Goal: Task Accomplishment & Management: Use online tool/utility

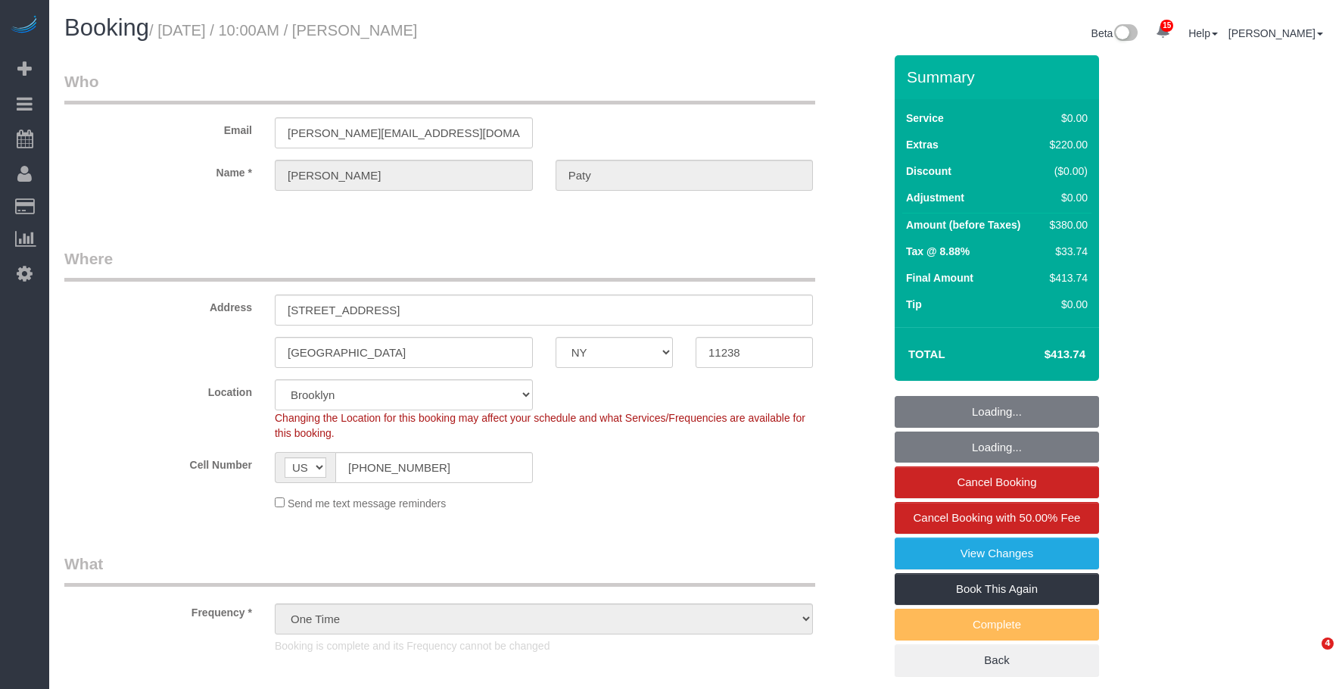
select select "NY"
select select "object:1275"
select select "spot1"
select select "1"
select select "number:89"
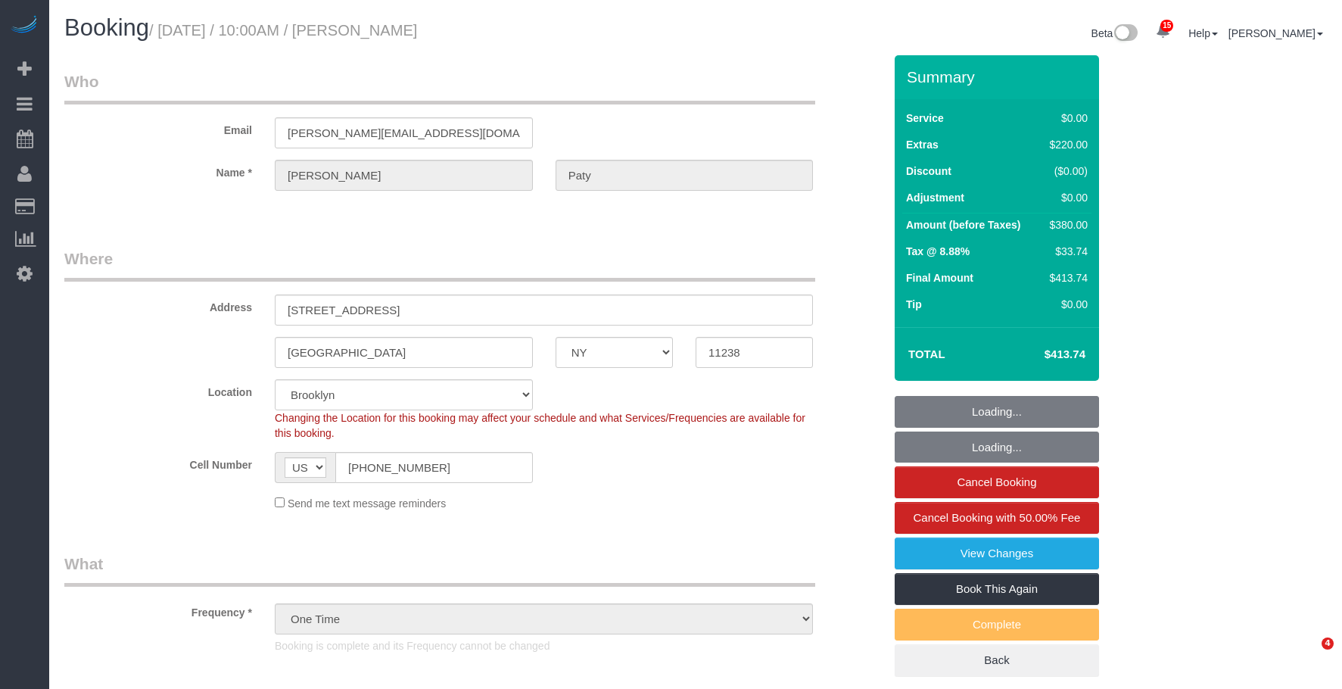
select select "number:90"
select select "number:15"
select select "number:5"
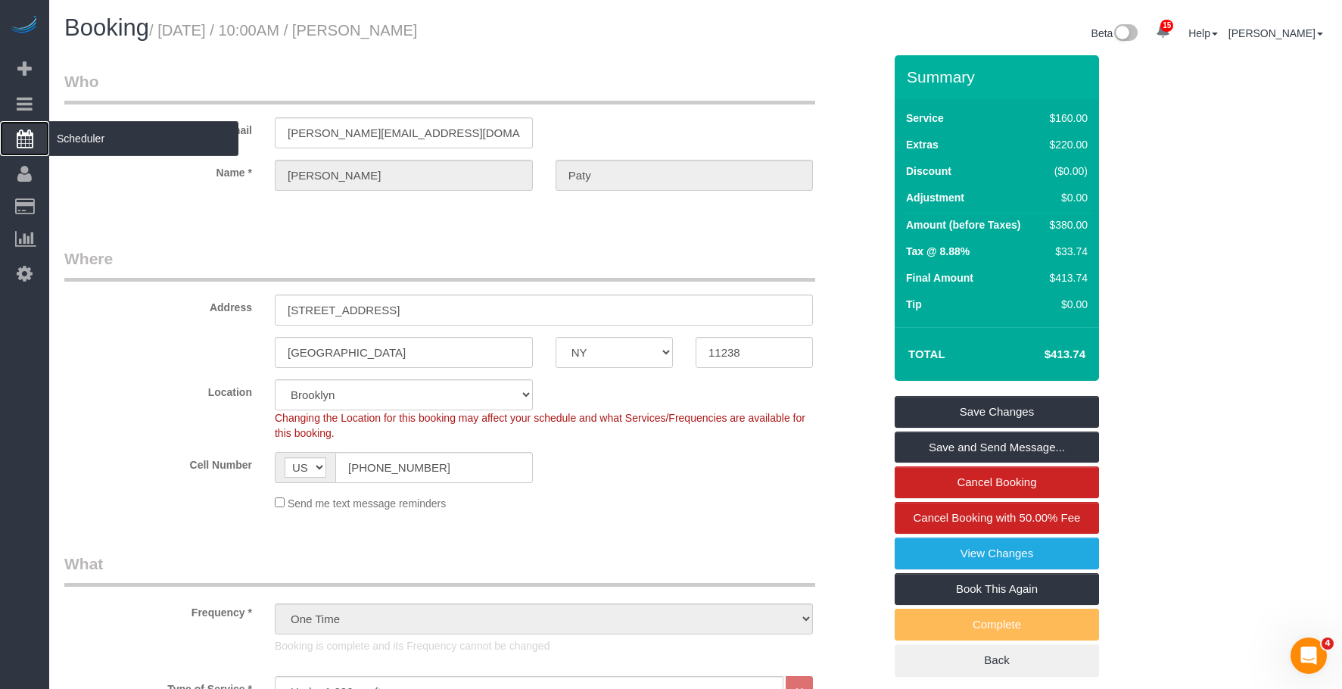
click at [92, 138] on span "Scheduler" at bounding box center [143, 138] width 189 height 35
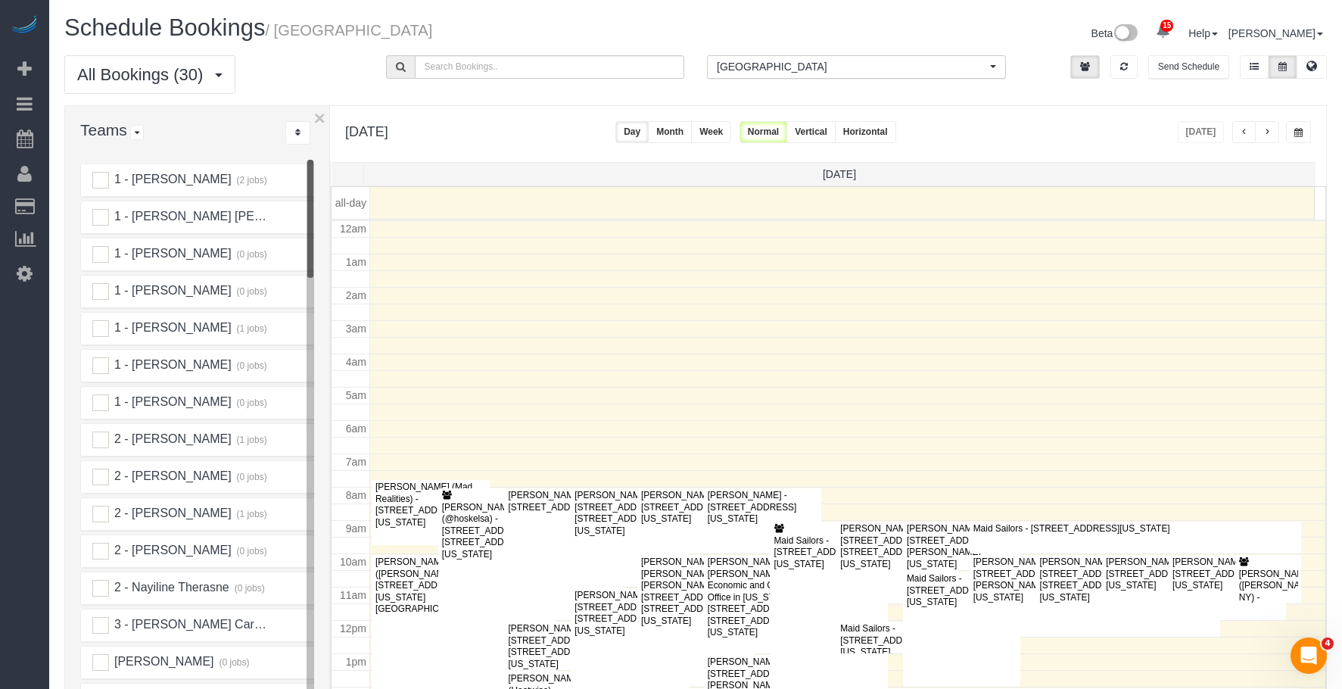
scroll to position [201, 0]
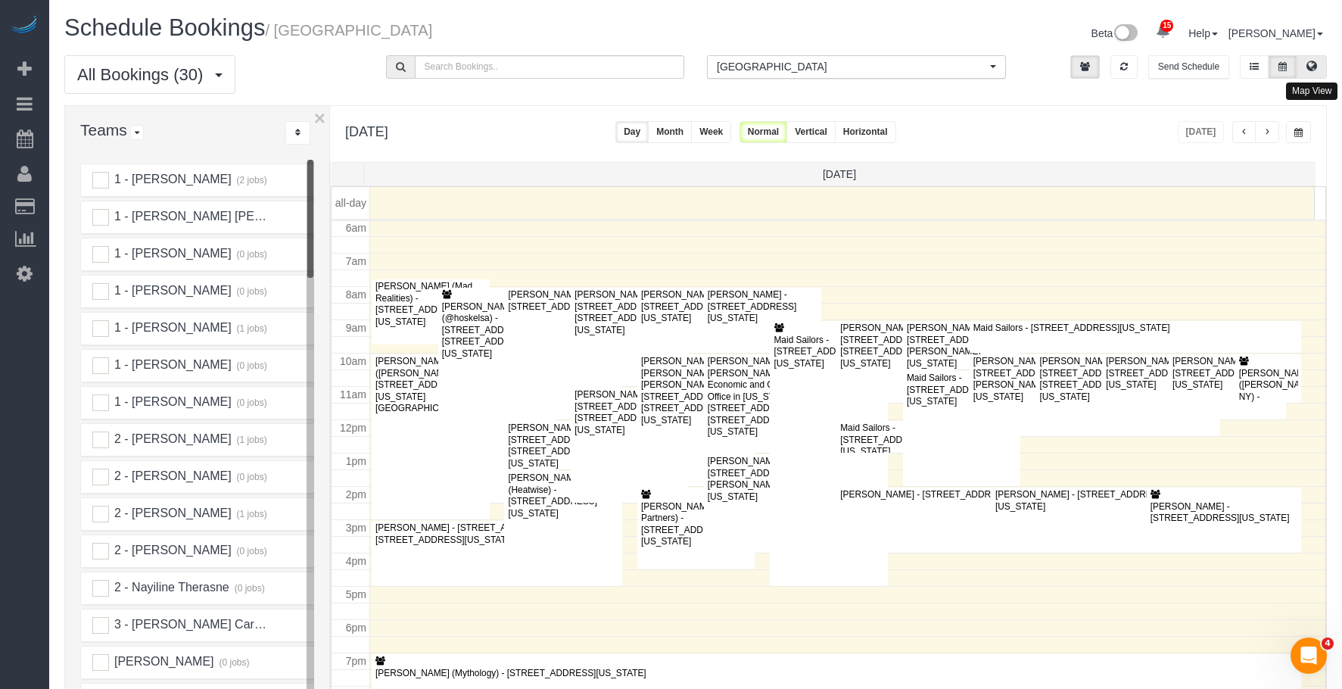
click at [1310, 62] on icon at bounding box center [1311, 65] width 11 height 9
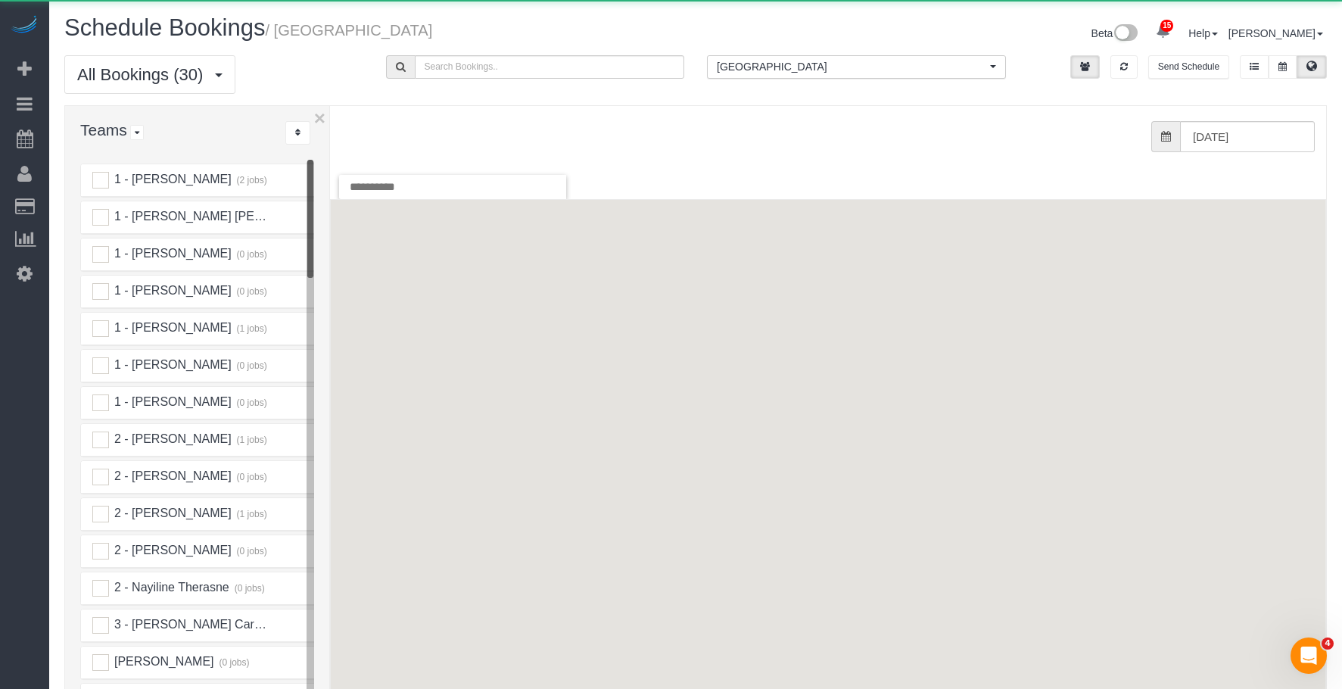
click at [847, 67] on span "[GEOGRAPHIC_DATA]" at bounding box center [851, 66] width 269 height 15
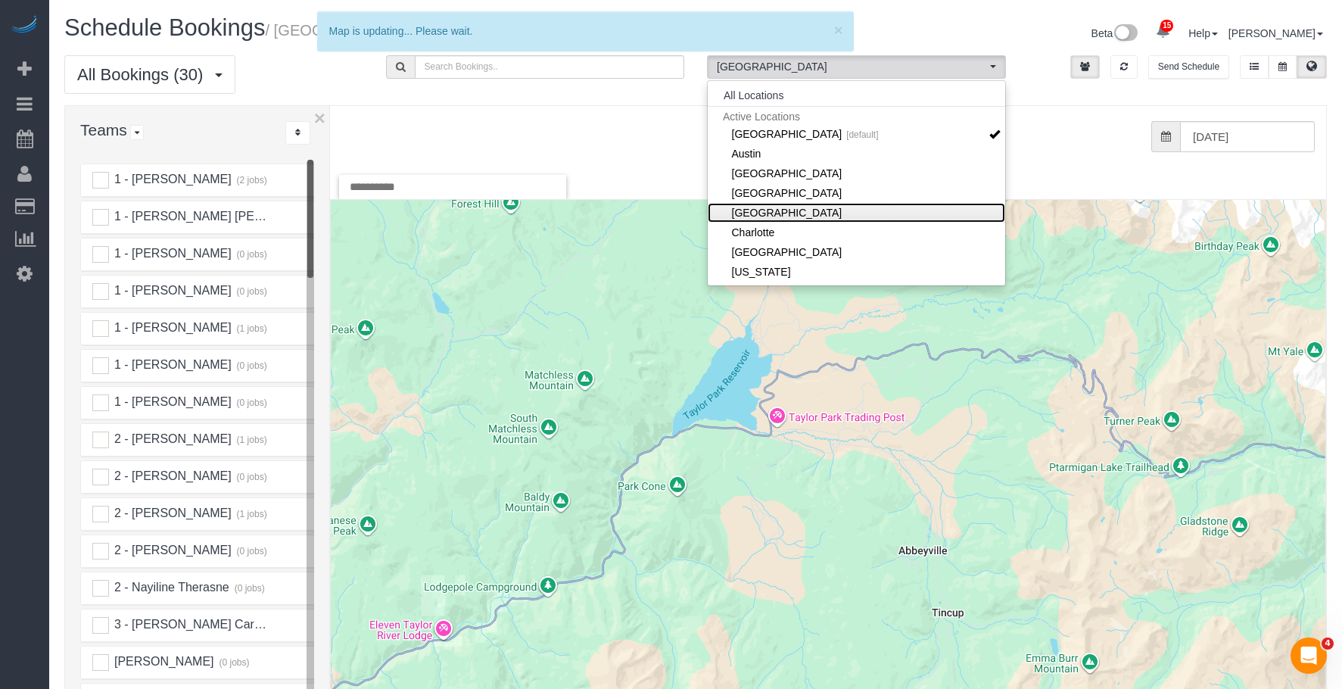
click at [842, 209] on link "[GEOGRAPHIC_DATA]" at bounding box center [855, 213] width 297 height 20
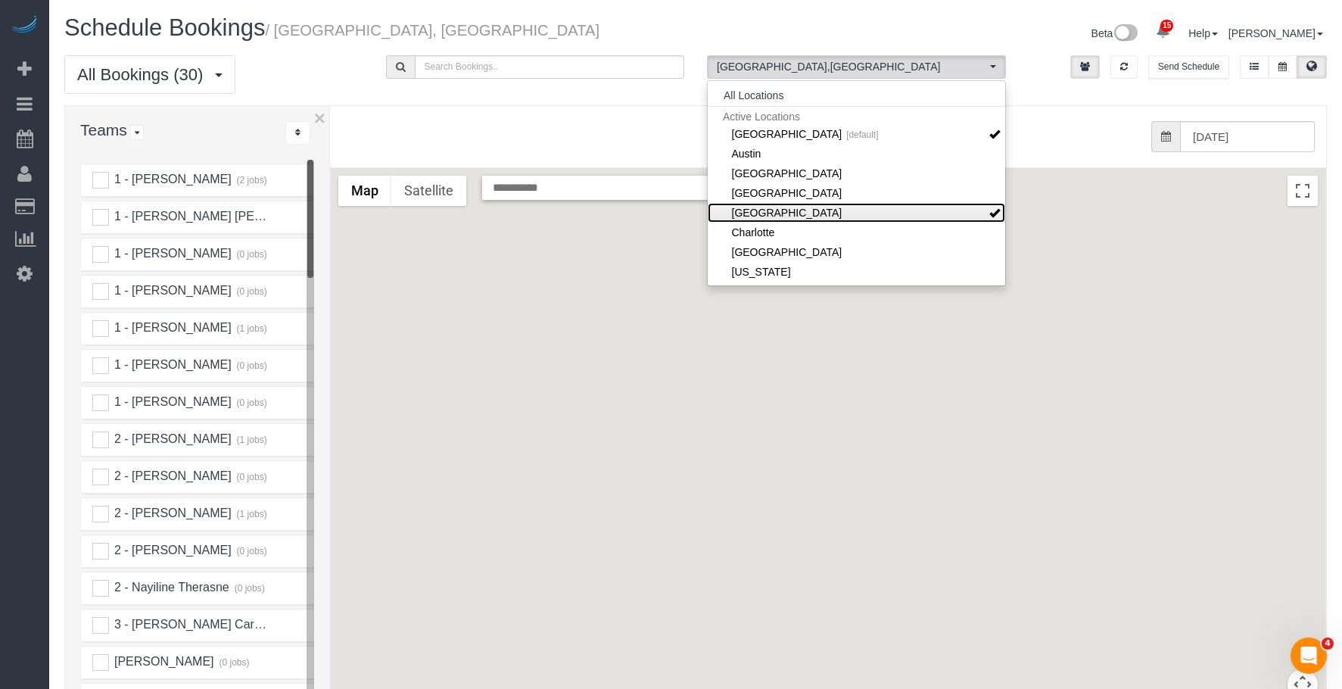
scroll to position [151, 0]
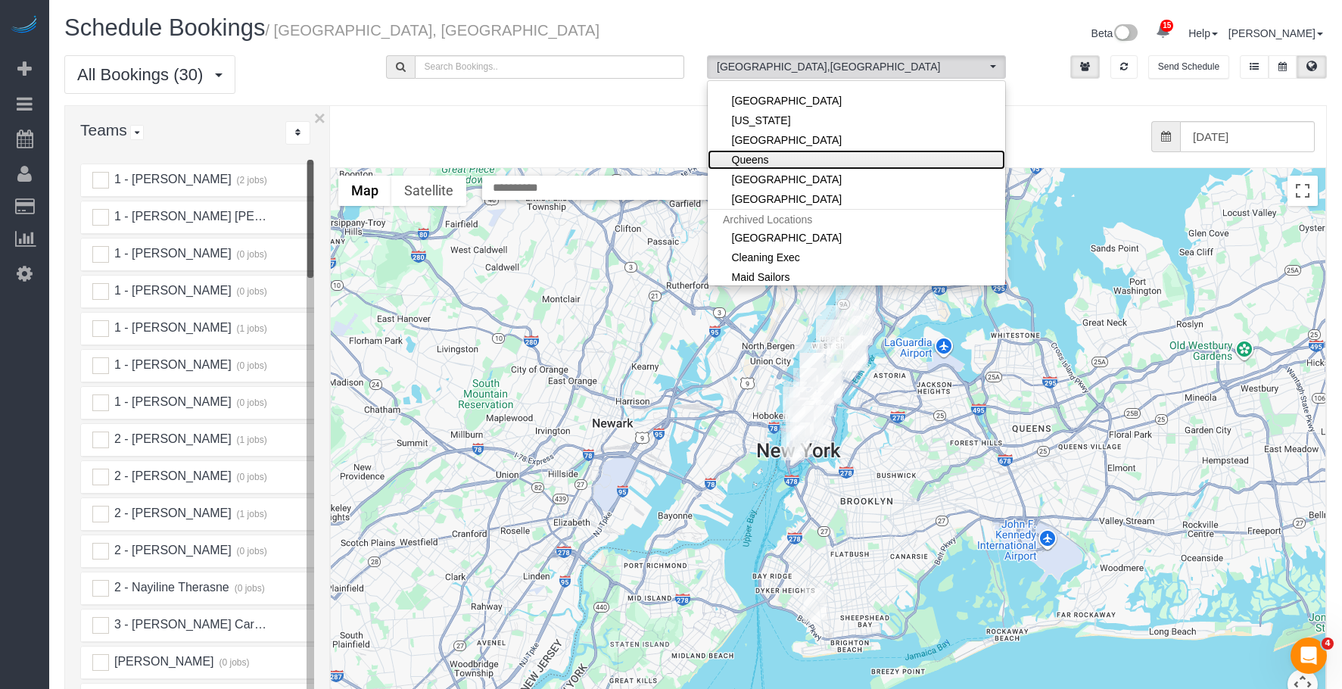
click at [789, 158] on link "Queens" at bounding box center [855, 160] width 297 height 20
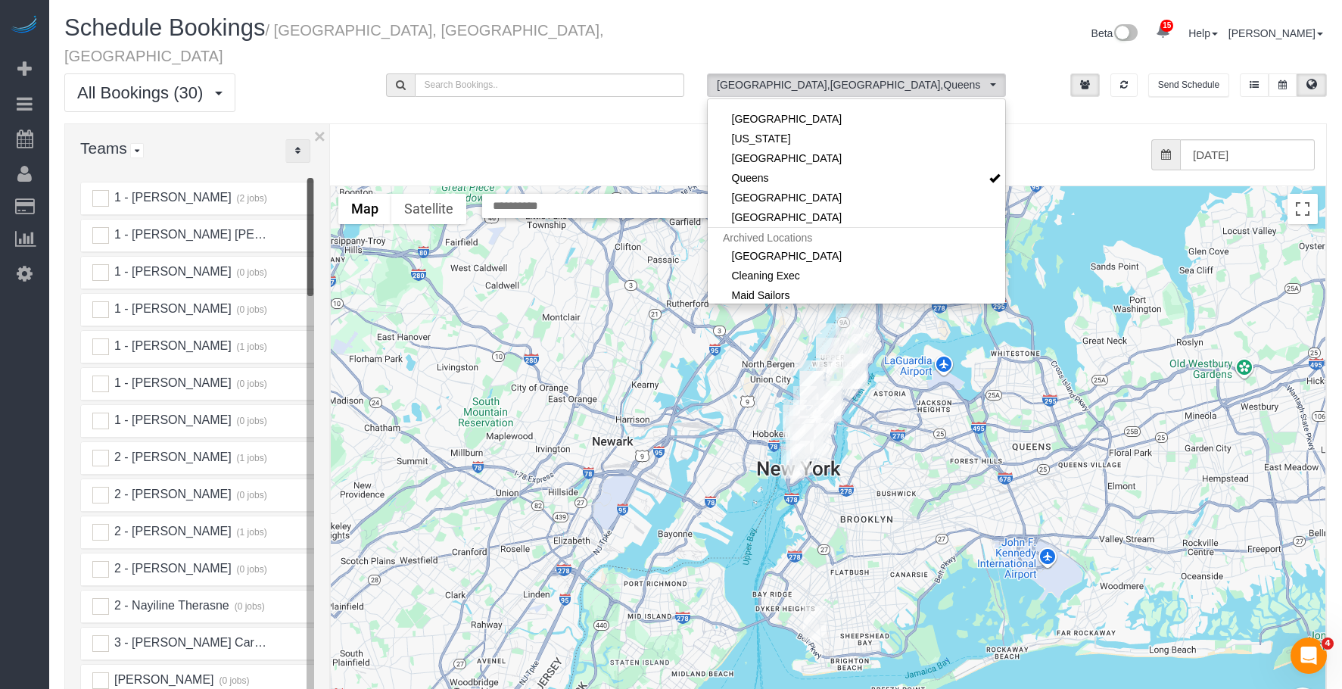
click at [294, 139] on button "..." at bounding box center [297, 150] width 25 height 23
click at [324, 188] on link "A-Z" at bounding box center [346, 198] width 120 height 20
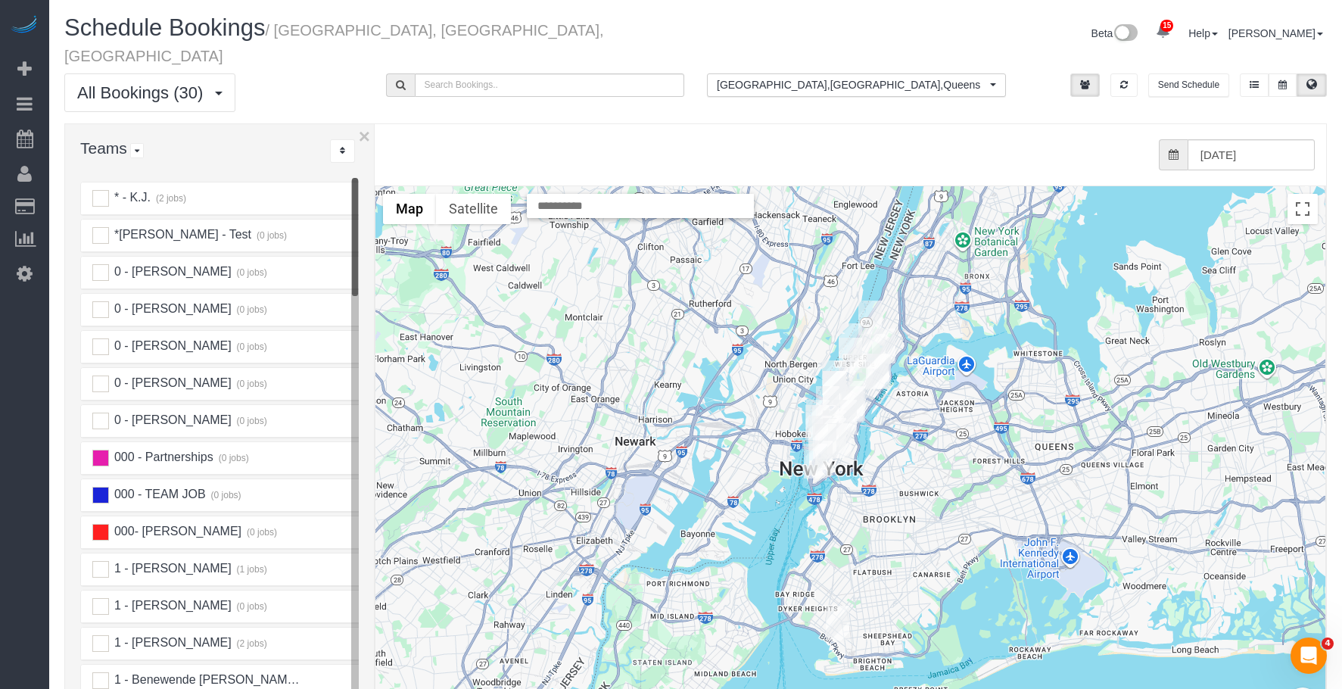
drag, startPoint x: 329, startPoint y: 154, endPoint x: 368, endPoint y: 156, distance: 38.7
click at [368, 156] on div "× Teams All Teams All Active Teams Active Teams For Location(s) Rating A-Z * - …" at bounding box center [695, 464] width 1262 height 683
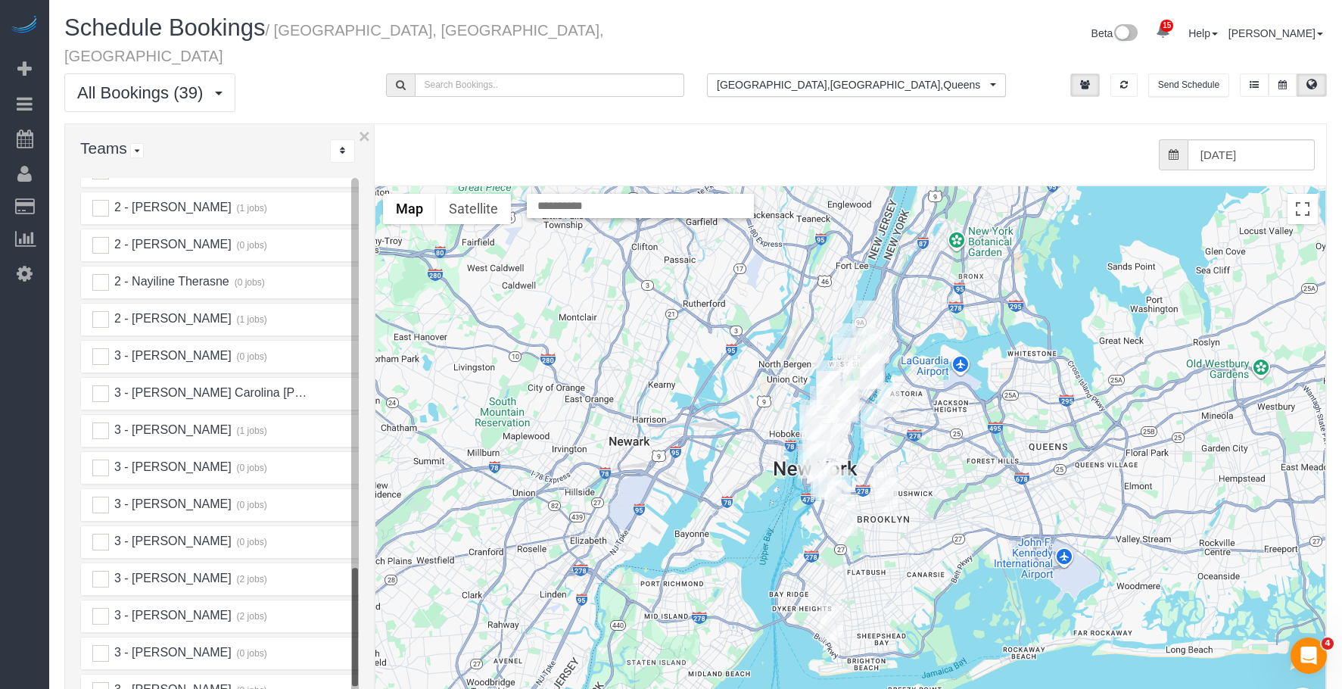
scroll to position [2043, 0]
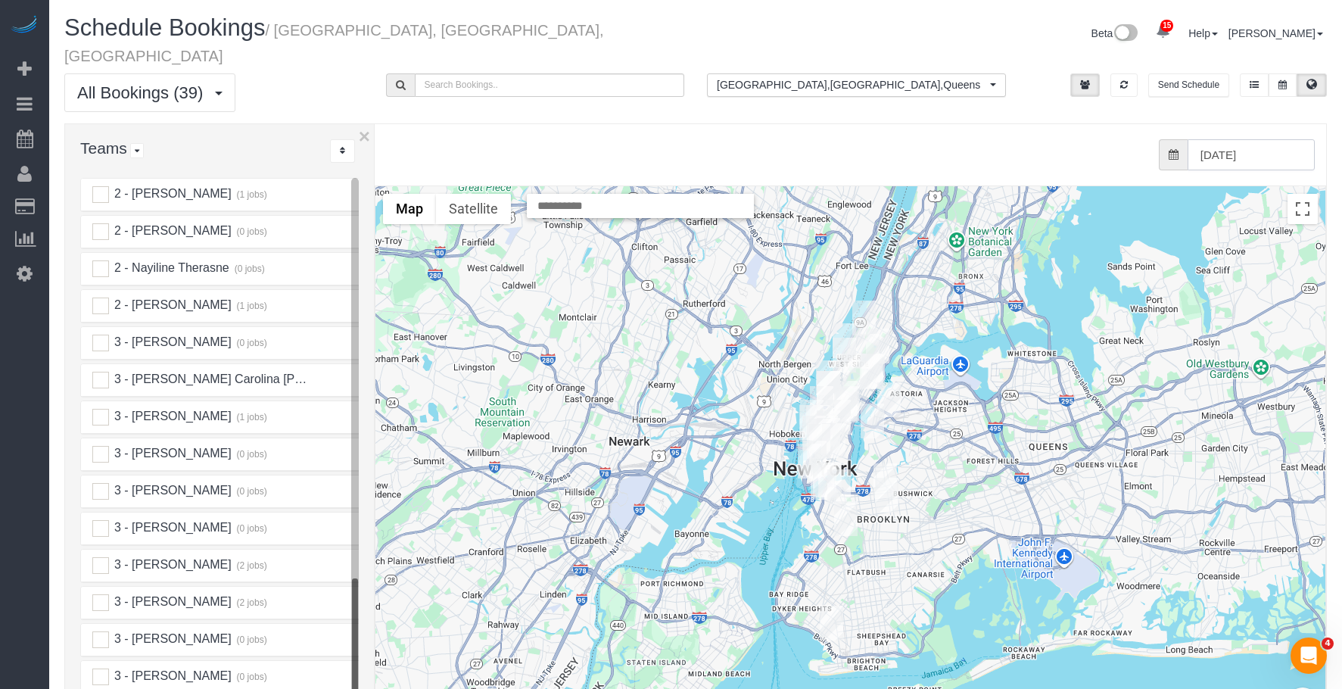
click at [1255, 139] on input "[DATE]" at bounding box center [1250, 154] width 127 height 31
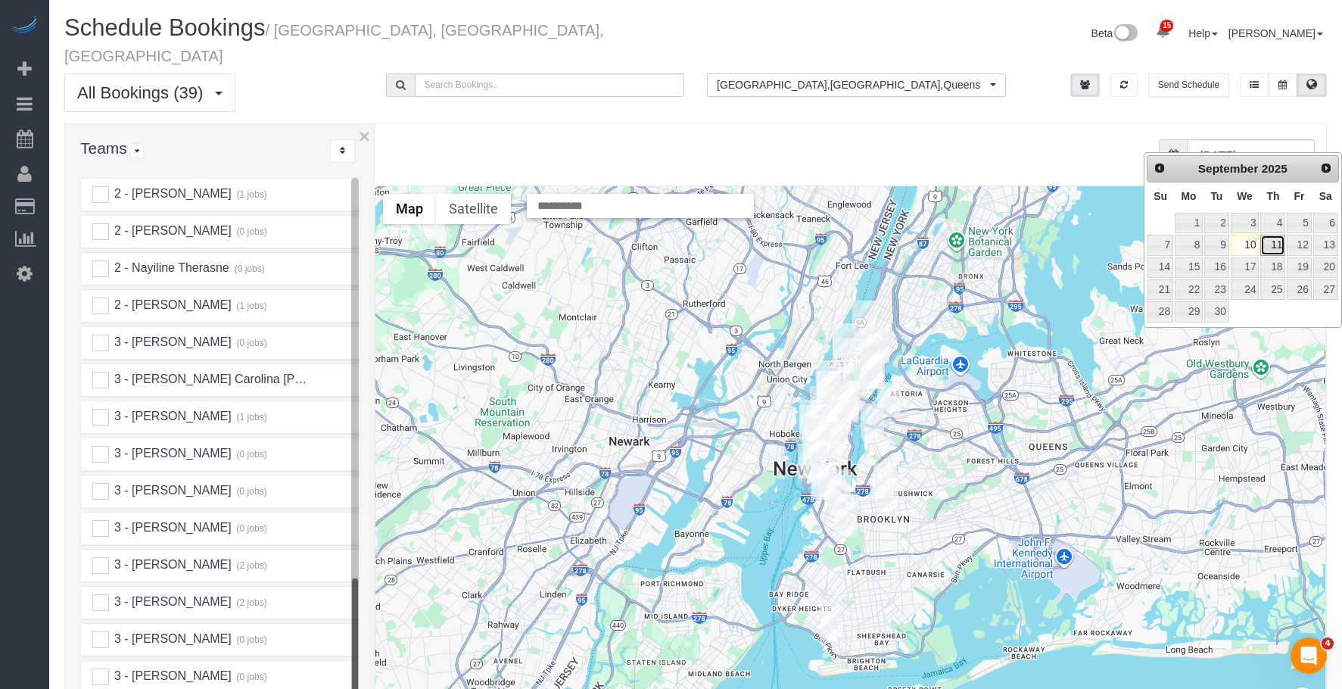
click at [1281, 246] on link "11" at bounding box center [1272, 245] width 25 height 20
type input "[DATE]"
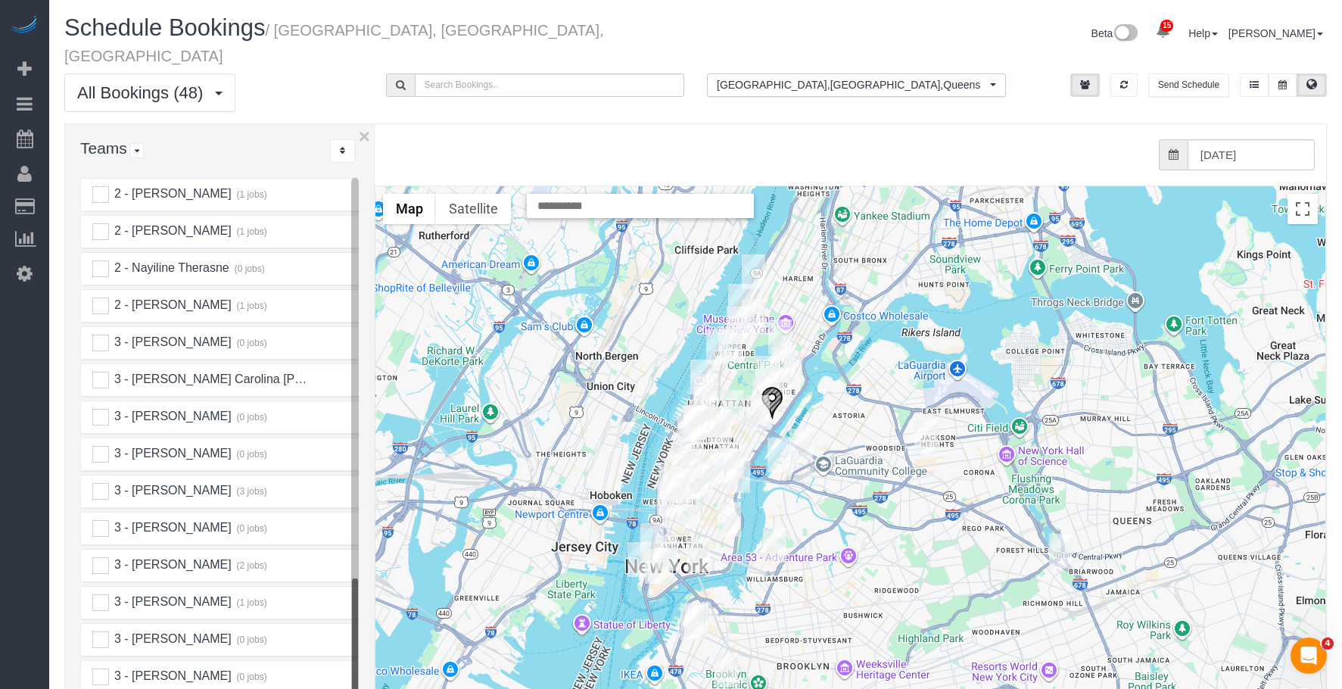
click at [776, 386] on img "09/11/2025 10:00AM - Robert Frerich - 404 East 66th Street, Apt. 5p, New York, …" at bounding box center [771, 402] width 23 height 33
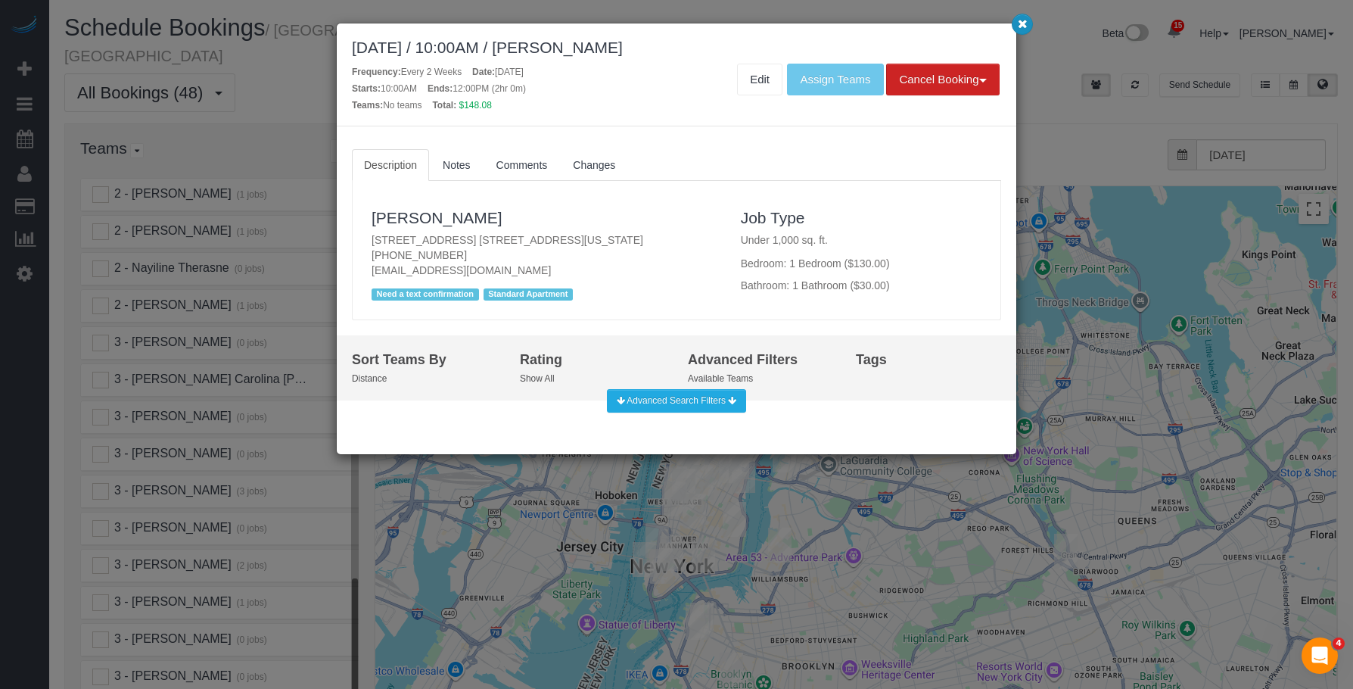
click at [1025, 26] on icon "button" at bounding box center [1023, 23] width 10 height 9
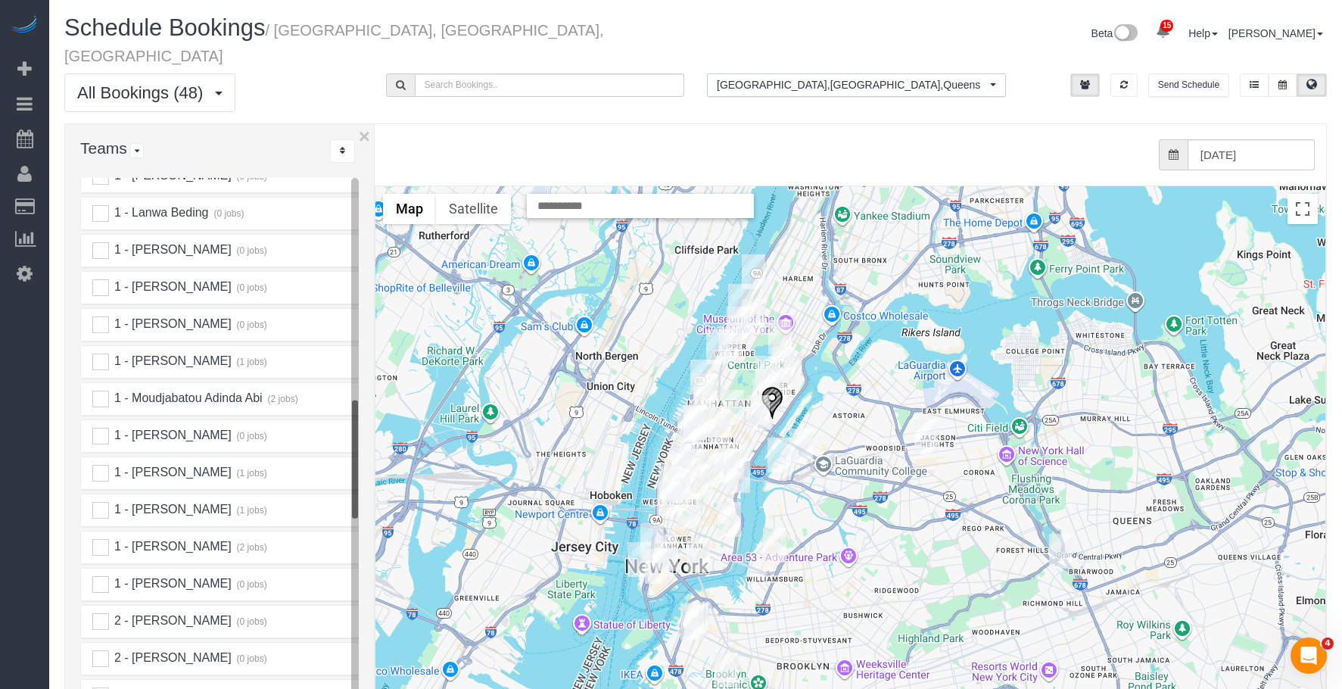
scroll to position [1135, 0]
click at [101, 501] on ins at bounding box center [100, 509] width 17 height 17
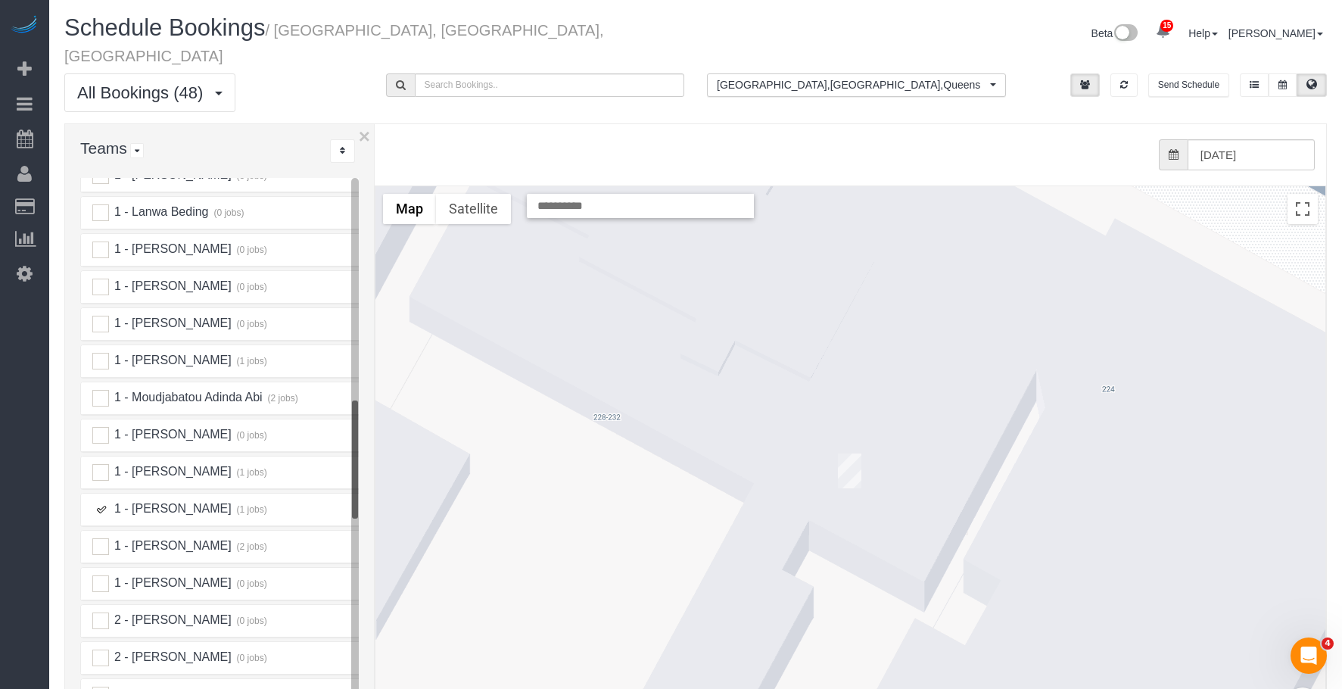
click at [857, 453] on img "09/11/2025 10:00AM - Nunzio Thron - 226 West 21st Street, Apt. 2r, New York, NY…" at bounding box center [849, 470] width 23 height 35
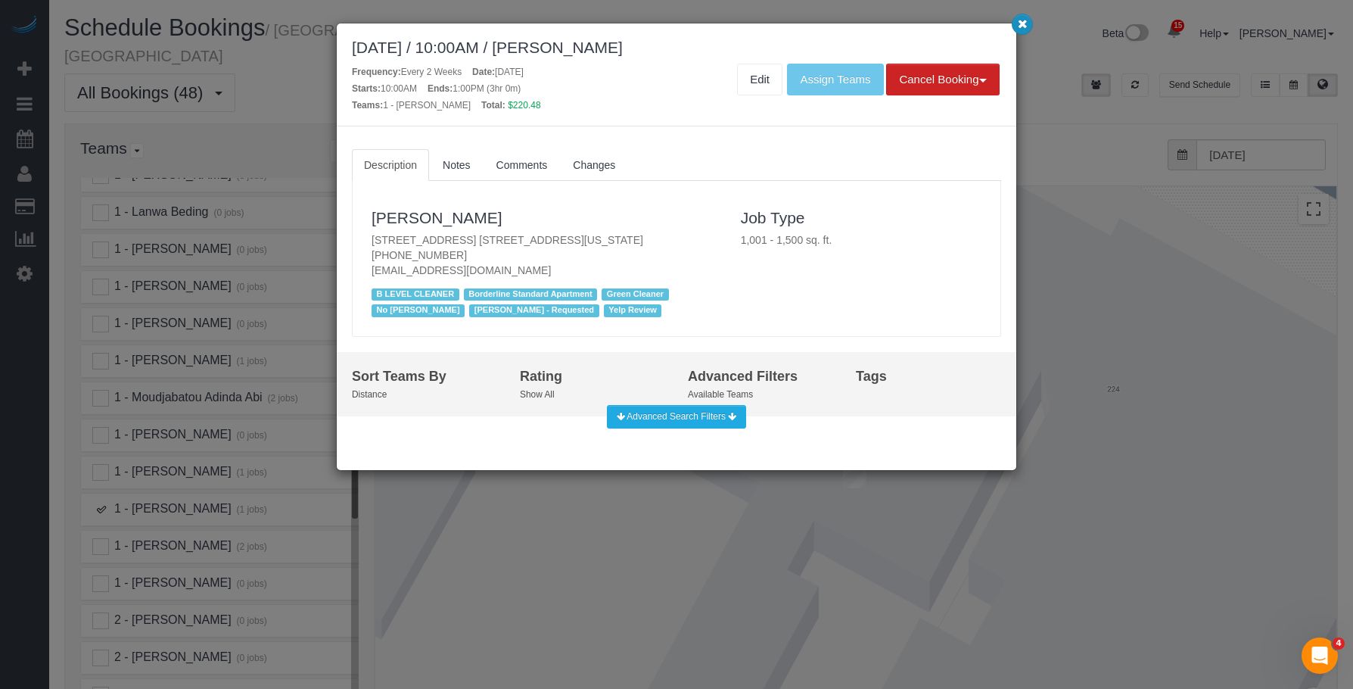
click at [1022, 23] on icon "button" at bounding box center [1023, 23] width 10 height 9
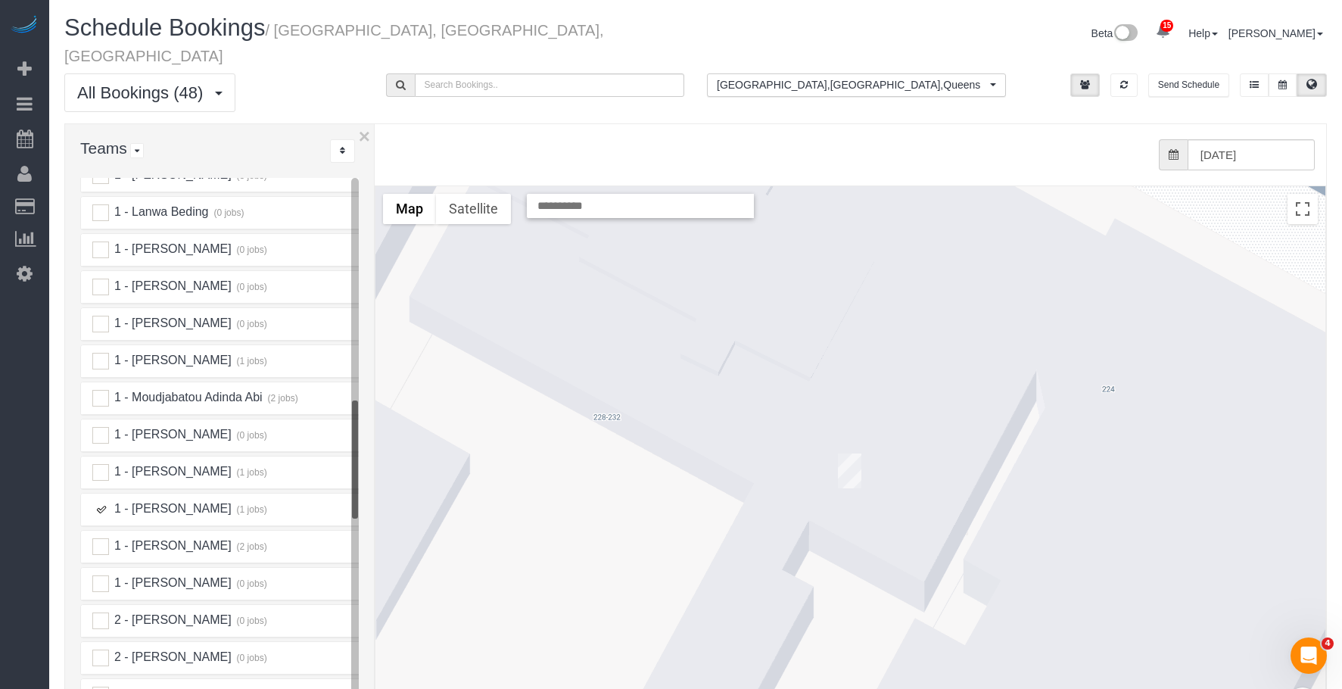
click at [101, 501] on ins at bounding box center [100, 509] width 17 height 17
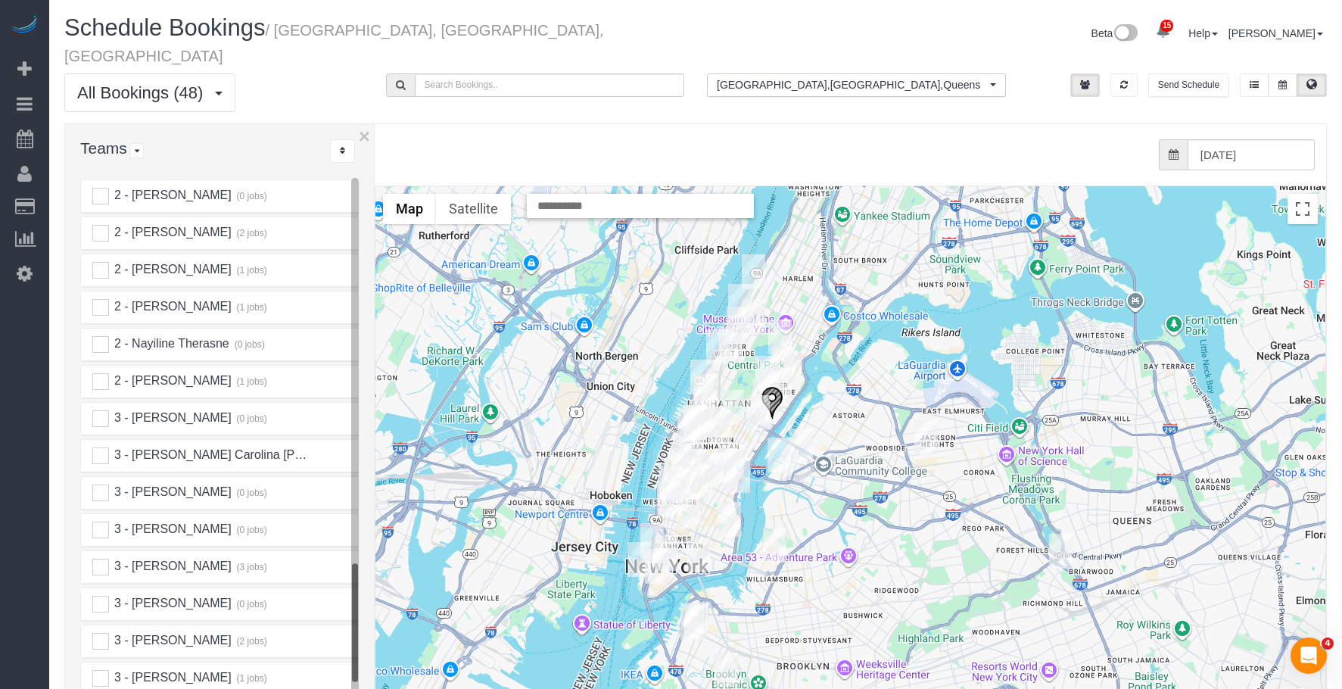
scroll to position [2194, 0]
